Goal: Check status: Check status

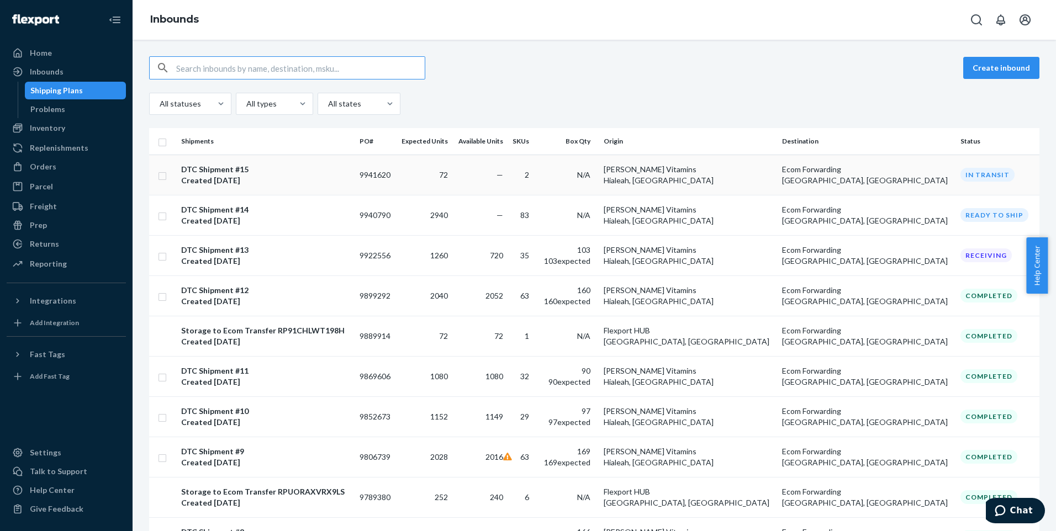
click at [284, 182] on div "DTC Shipment #15 Created [DATE]" at bounding box center [266, 175] width 170 height 22
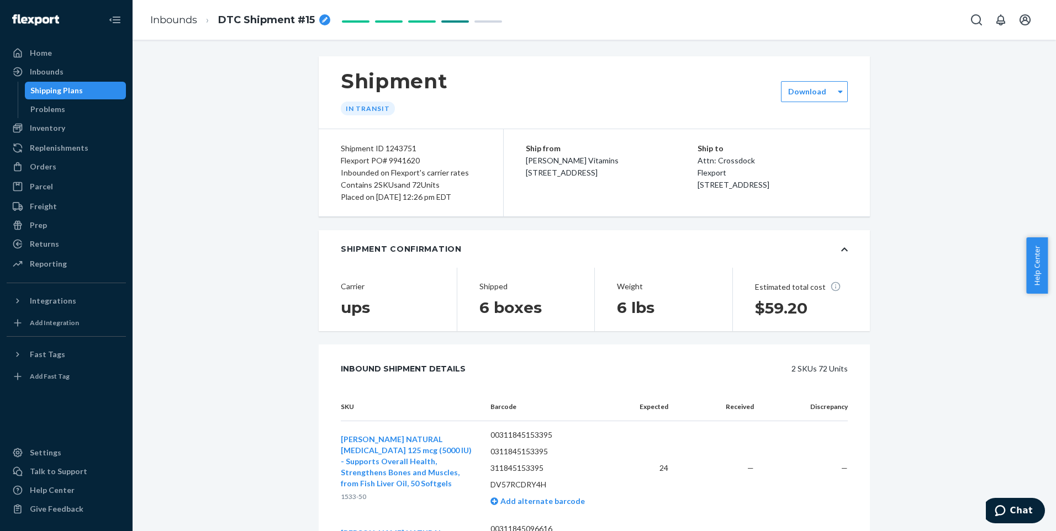
click at [62, 85] on div "Shipping Plans" at bounding box center [56, 90] width 52 height 11
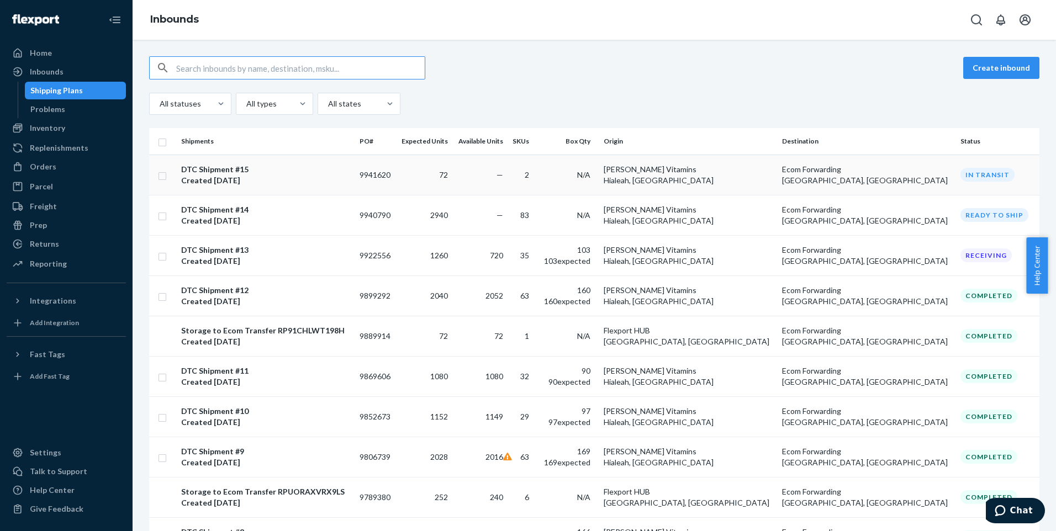
click at [213, 171] on div "DTC Shipment #15" at bounding box center [214, 169] width 67 height 11
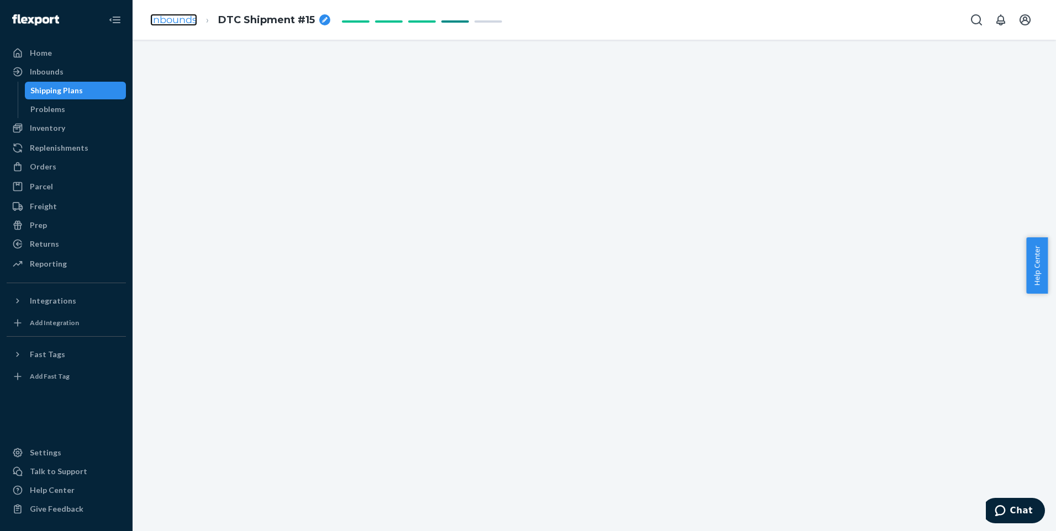
click at [181, 20] on link "Inbounds" at bounding box center [173, 20] width 47 height 12
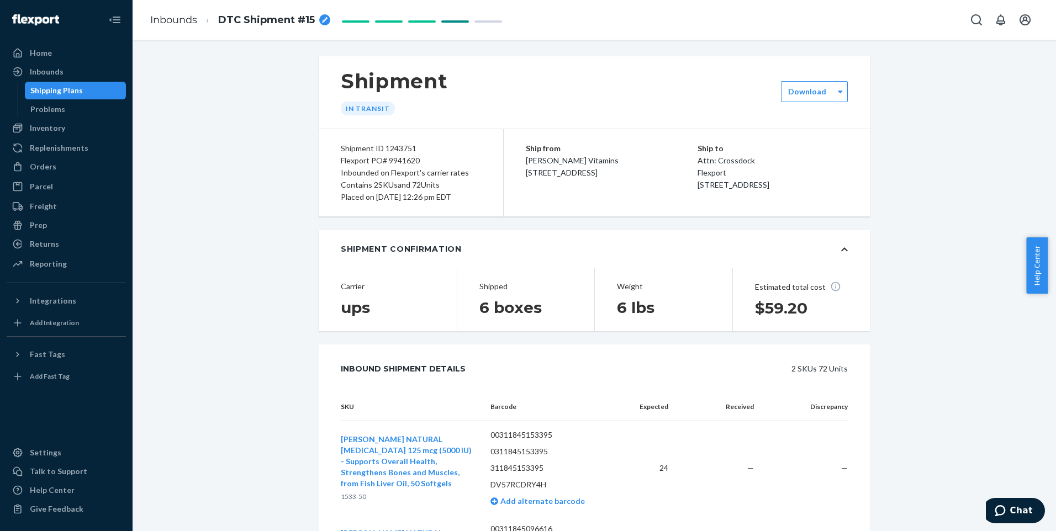
click at [46, 92] on div "Shipping Plans" at bounding box center [56, 90] width 52 height 11
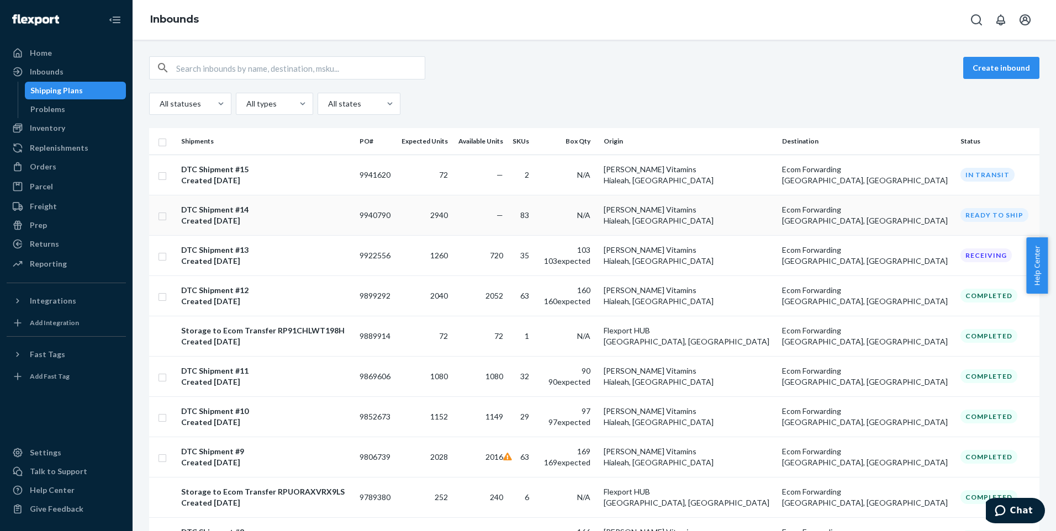
click at [249, 224] on div "DTC Shipment #14 Created [DATE]" at bounding box center [266, 215] width 170 height 22
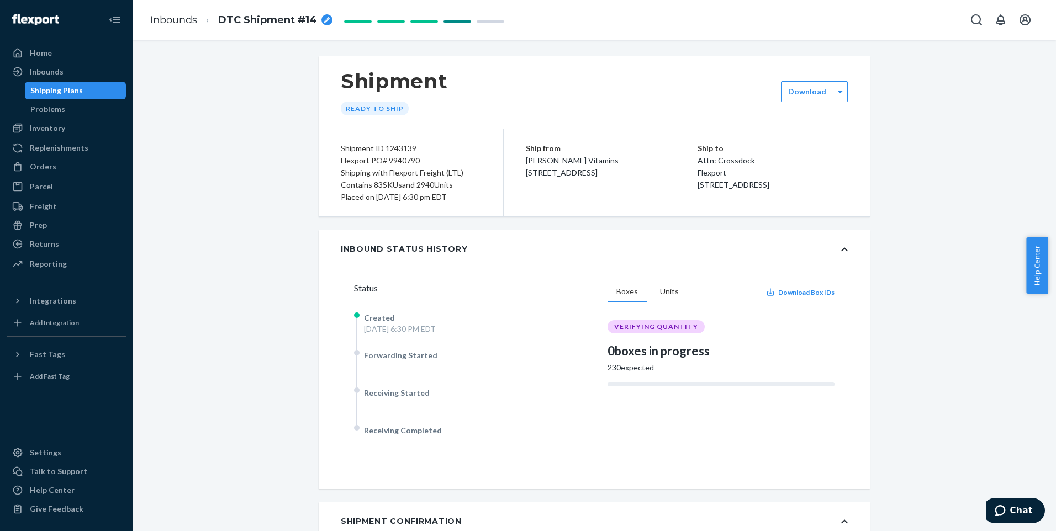
click at [75, 85] on div "Shipping Plans" at bounding box center [56, 90] width 52 height 11
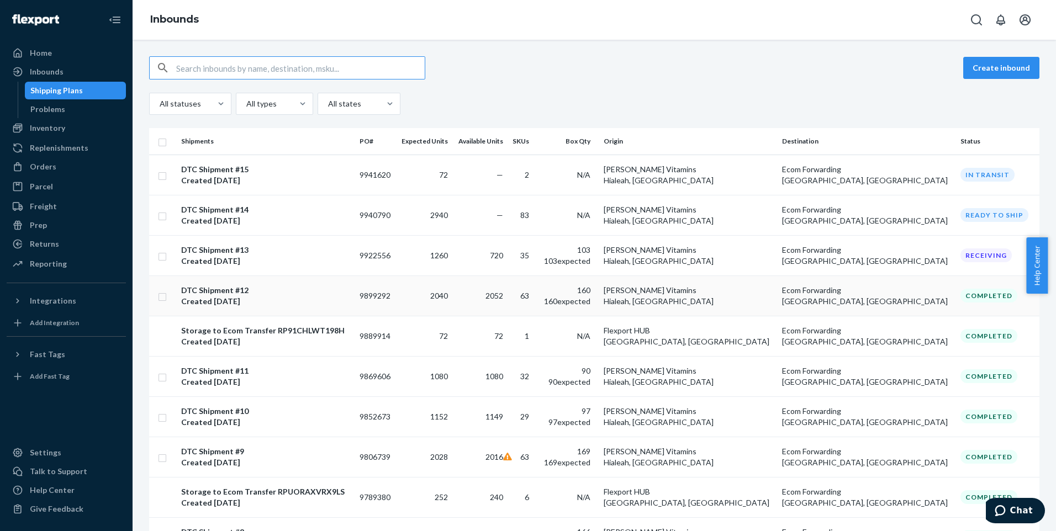
click at [288, 300] on div "DTC Shipment #12 Created [DATE]" at bounding box center [266, 296] width 170 height 22
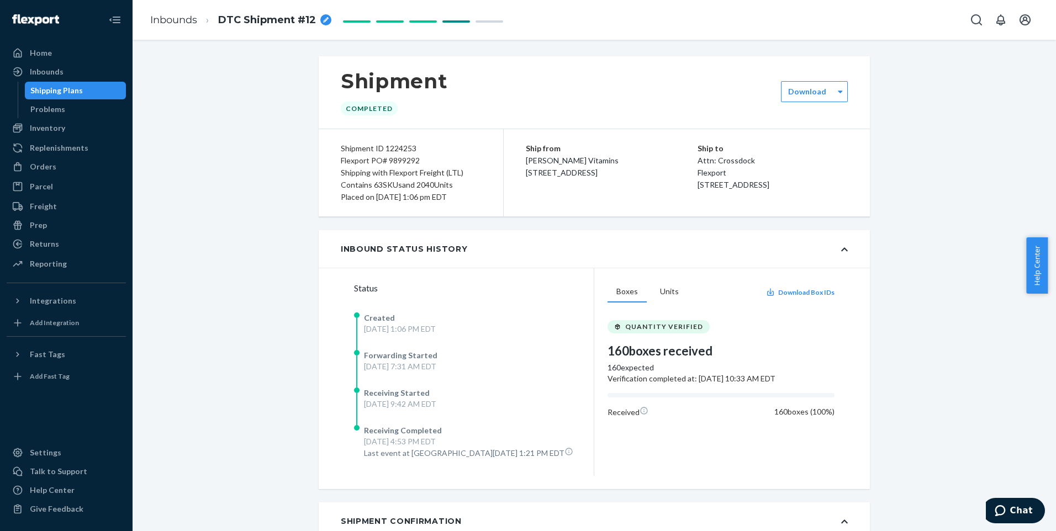
click at [70, 88] on div "Shipping Plans" at bounding box center [56, 90] width 52 height 11
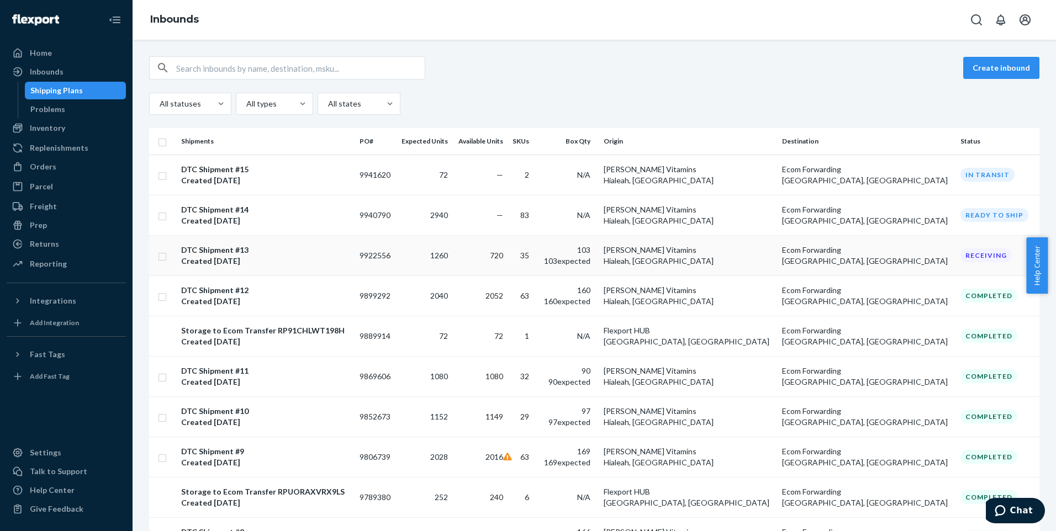
click at [277, 260] on div "DTC Shipment #13 Created [DATE]" at bounding box center [266, 256] width 170 height 22
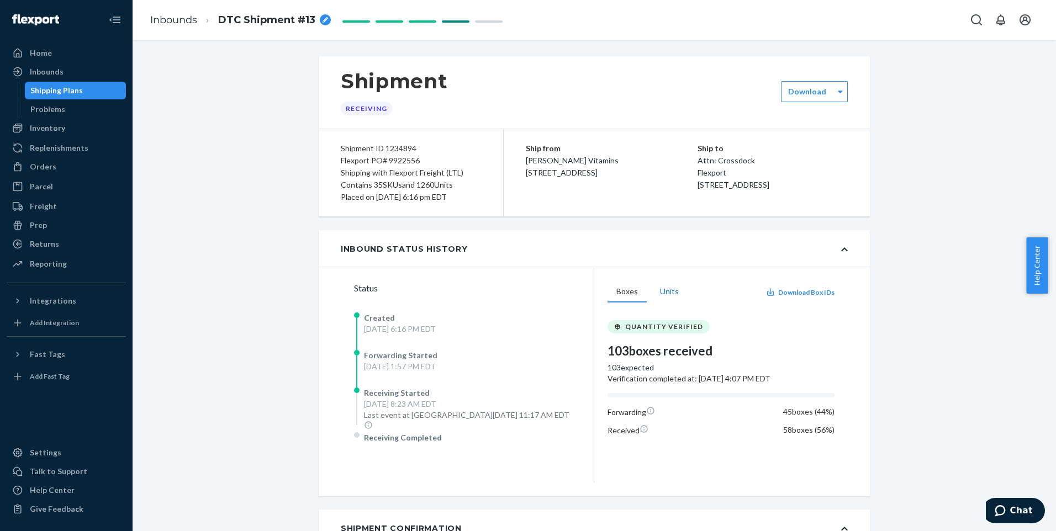
click at [663, 288] on button "Units" at bounding box center [669, 292] width 36 height 21
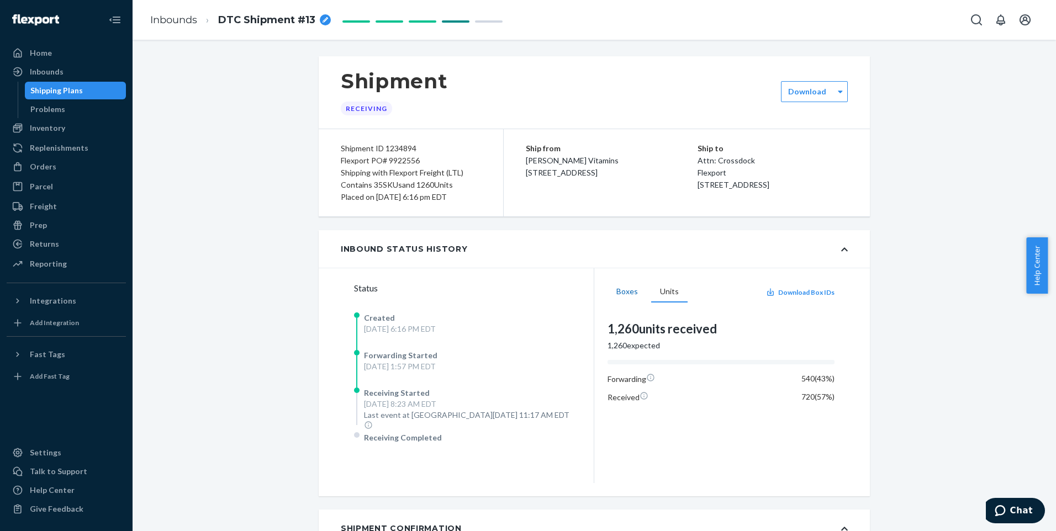
click at [618, 290] on button "Boxes" at bounding box center [627, 292] width 39 height 21
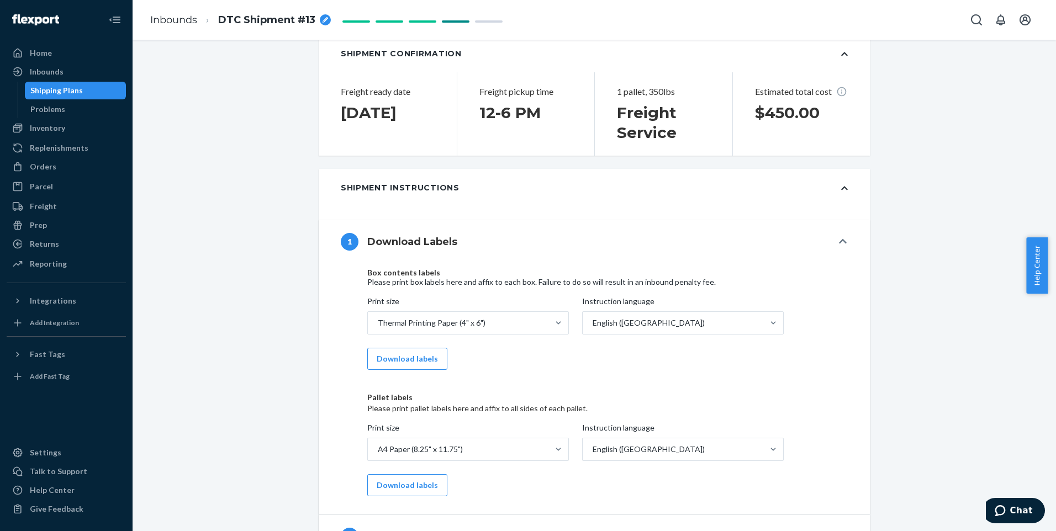
scroll to position [442, 0]
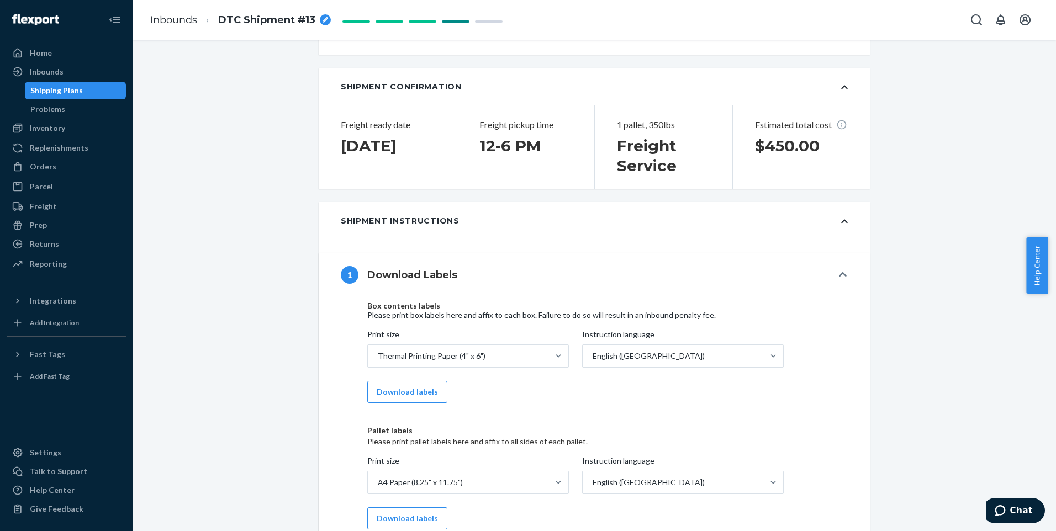
click at [842, 218] on icon at bounding box center [844, 222] width 7 height 8
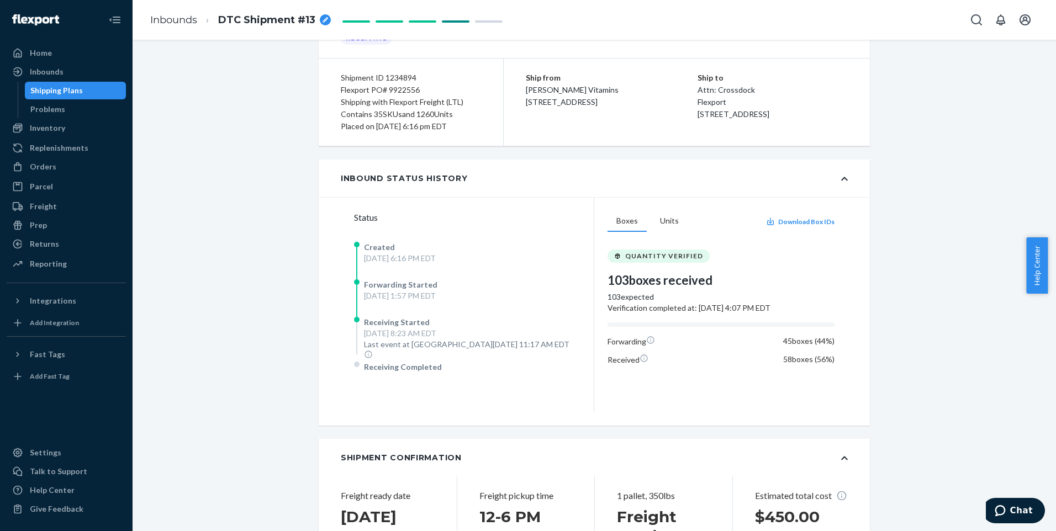
scroll to position [0, 0]
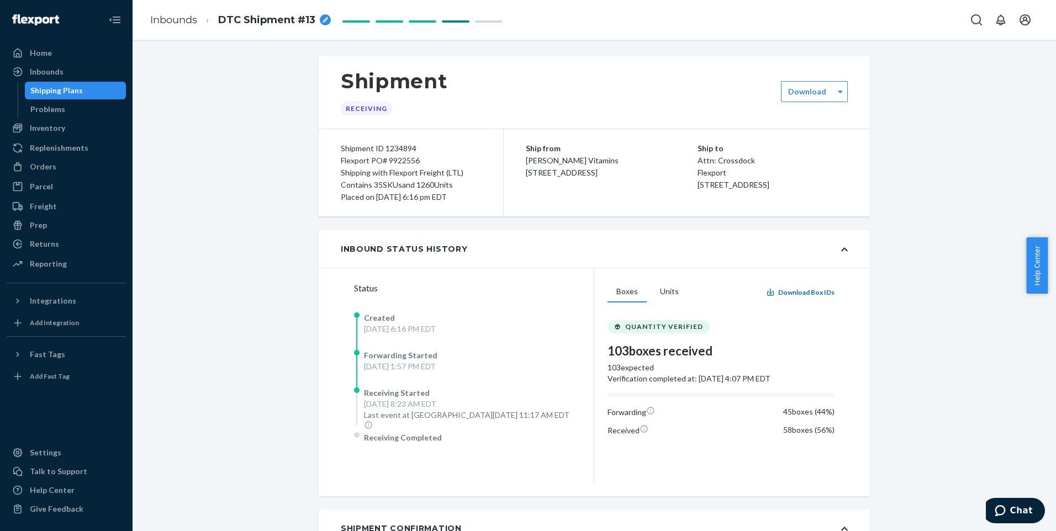
click at [801, 293] on button "Download Box IDs" at bounding box center [800, 292] width 68 height 9
click at [56, 89] on div "Shipping Plans" at bounding box center [56, 90] width 52 height 11
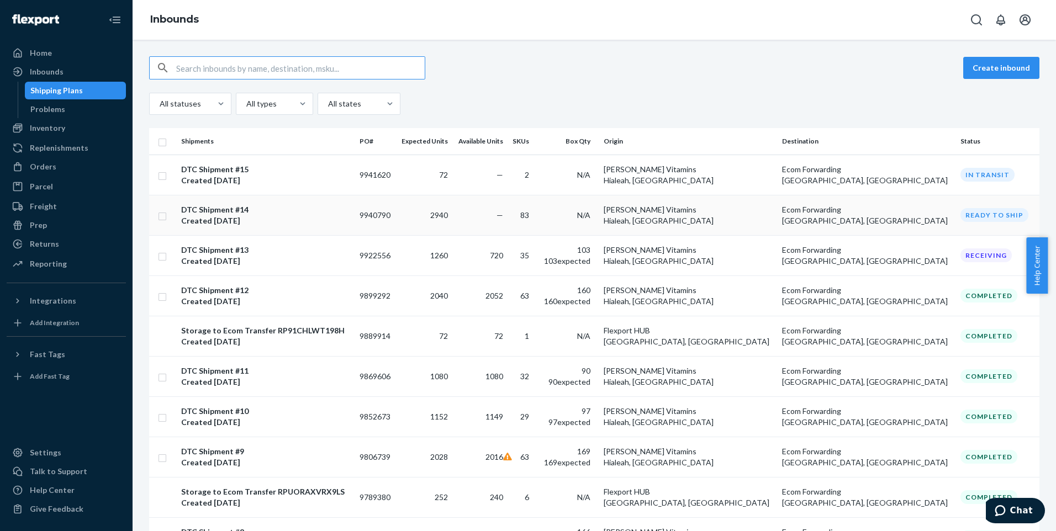
click at [225, 217] on div "Created [DATE]" at bounding box center [214, 220] width 67 height 11
